Goal: Task Accomplishment & Management: Manage account settings

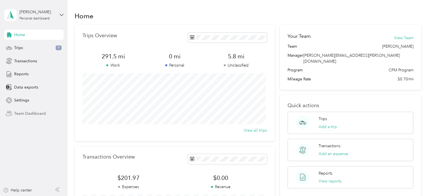
click at [43, 113] on span "Team Dashboard" at bounding box center [30, 114] width 32 height 6
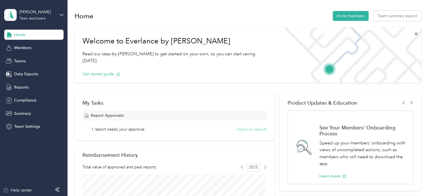
click at [242, 129] on button "Approve reports" at bounding box center [252, 130] width 30 height 6
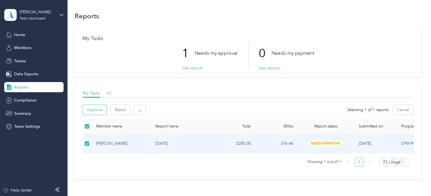
click at [95, 109] on button "Approve" at bounding box center [95, 110] width 24 height 10
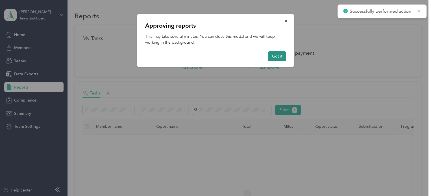
click at [280, 57] on button "Got it" at bounding box center [277, 56] width 18 height 10
